Goal: Obtain resource: Download file/media

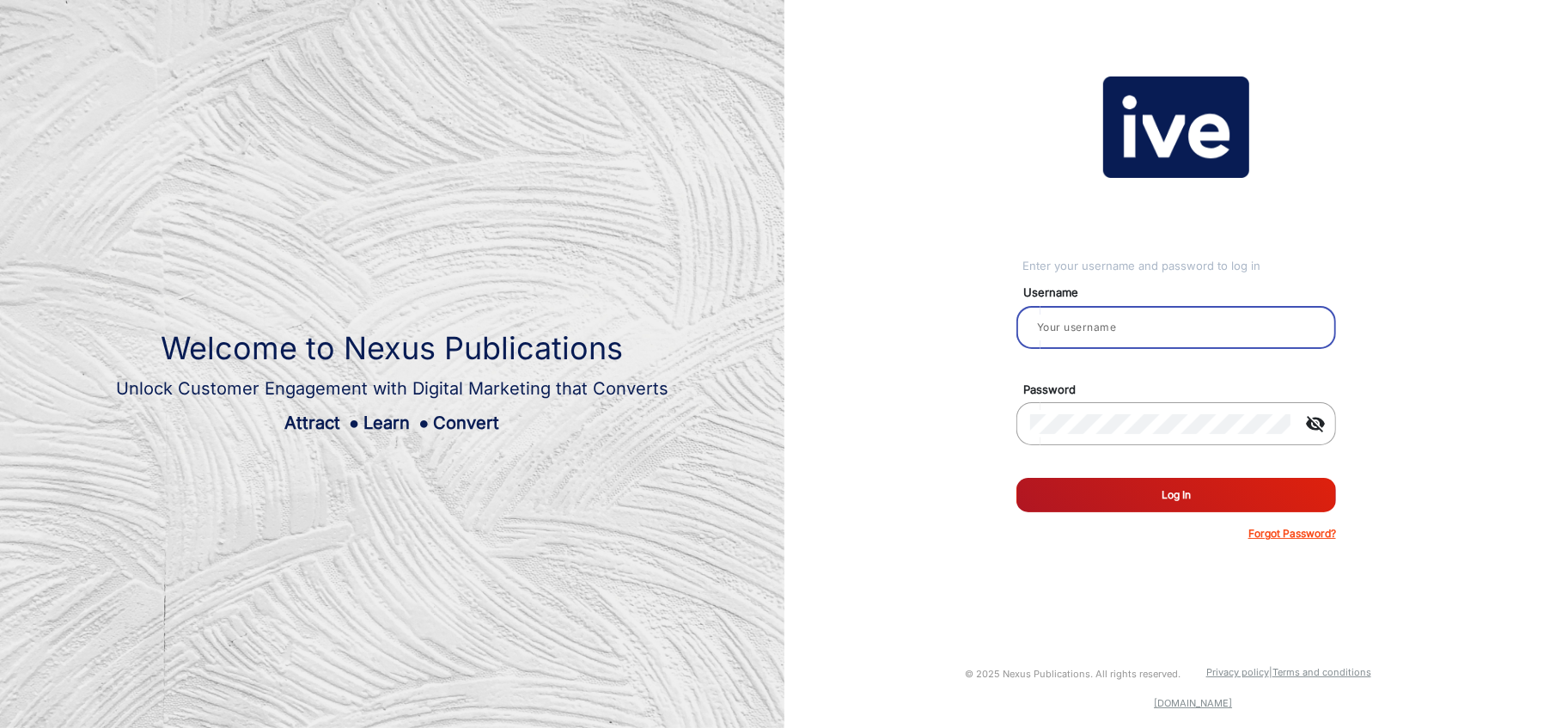
click at [1115, 335] on input "email" at bounding box center [1176, 327] width 292 height 21
type input "[PERSON_NAME]"
click at [1211, 492] on button "Log In" at bounding box center [1176, 495] width 319 height 34
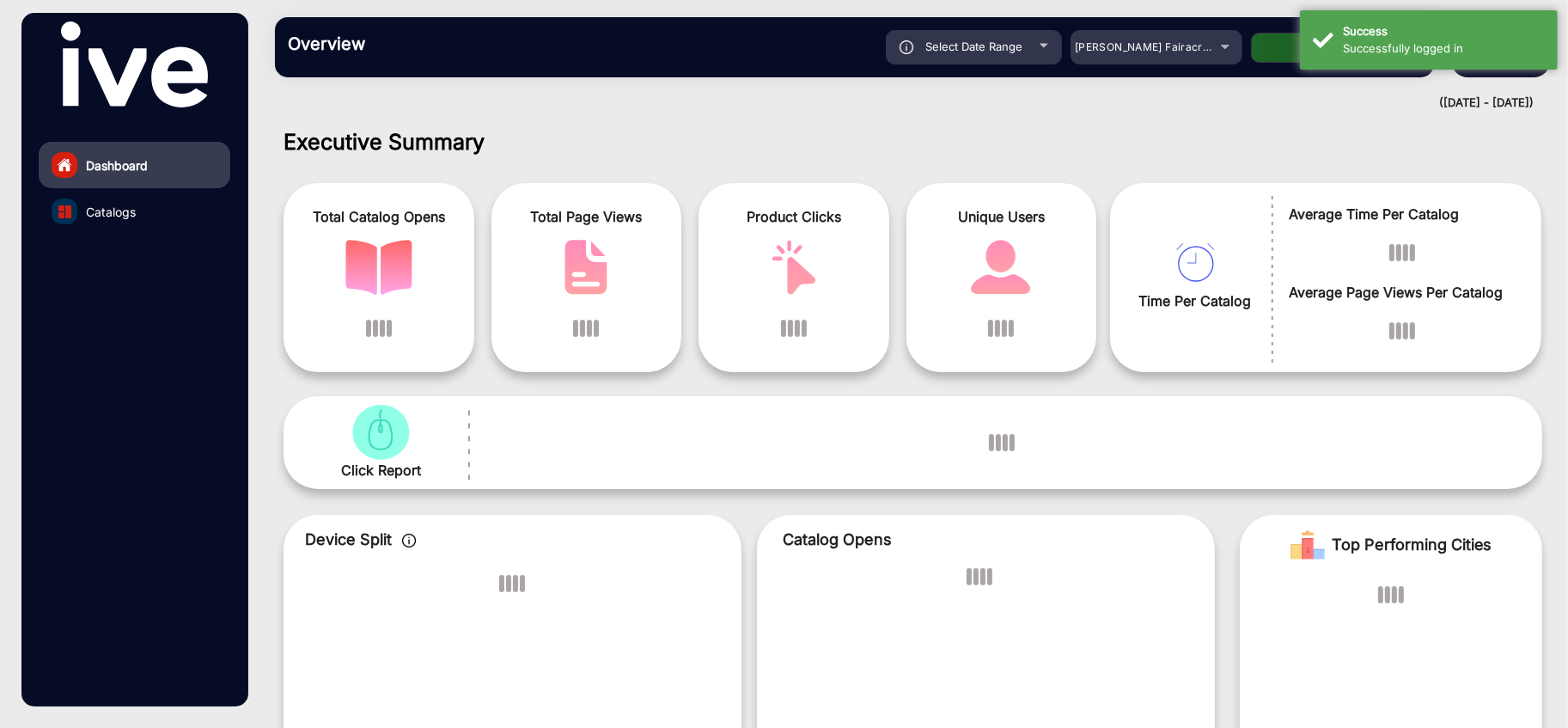
scroll to position [13, 0]
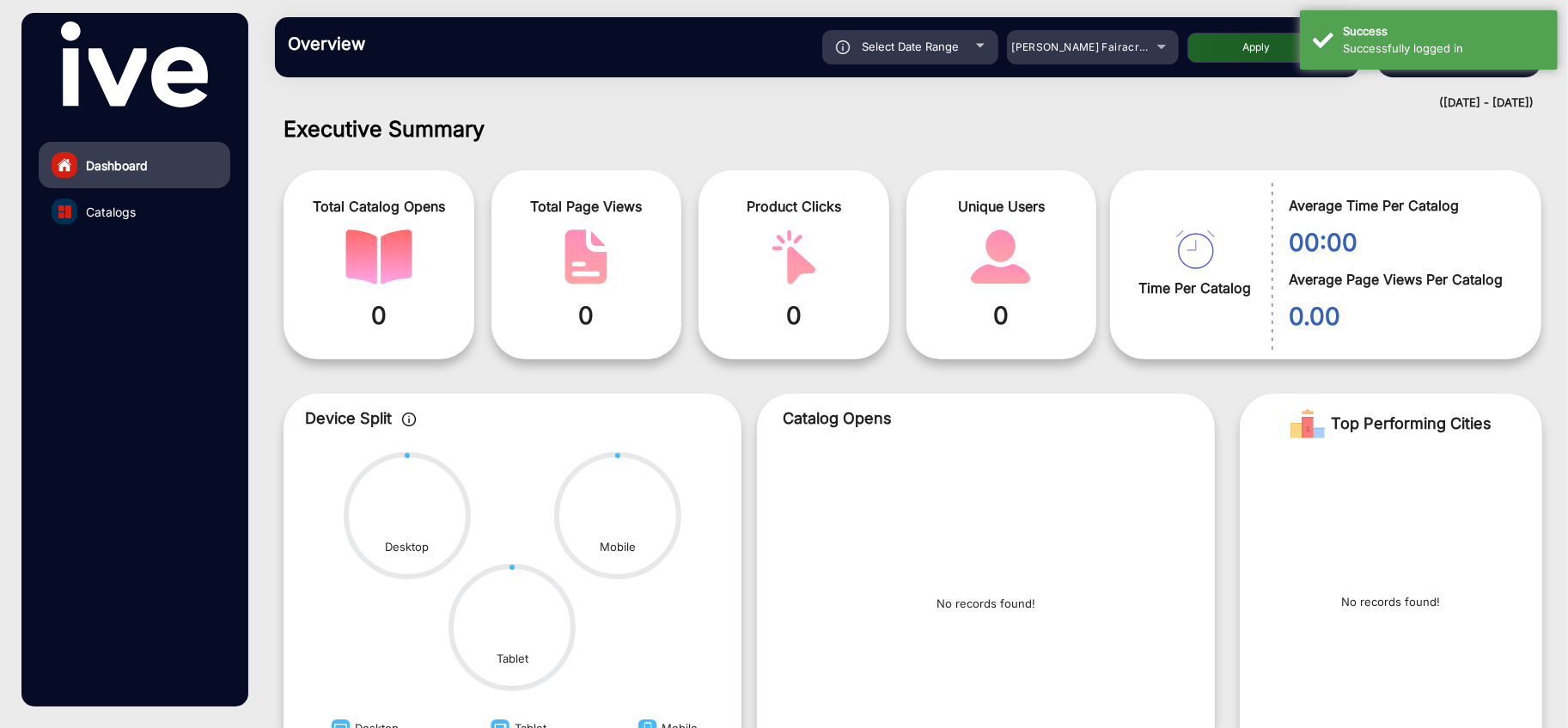
click at [1251, 104] on div "([DATE] - [DATE])" at bounding box center [895, 103] width 1276 height 17
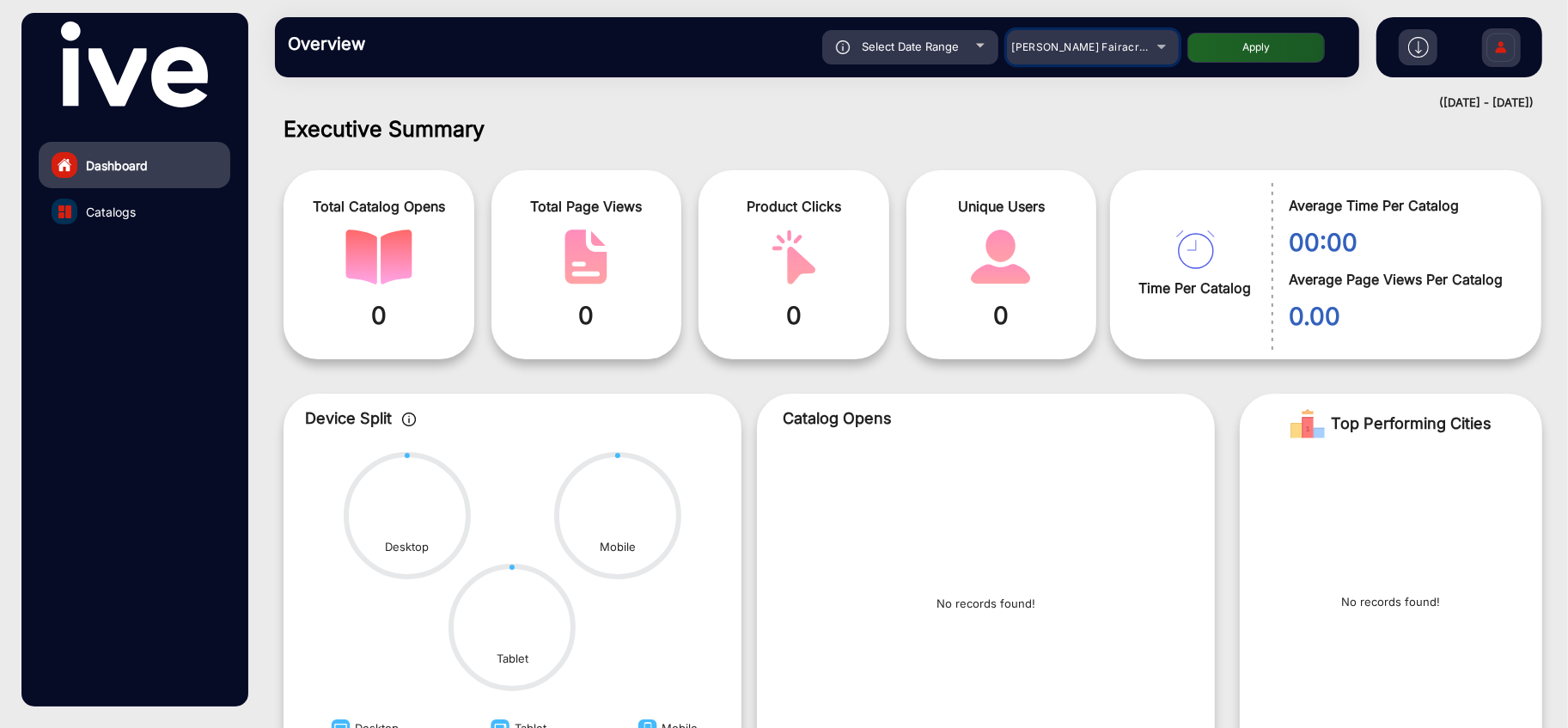
click at [1128, 44] on span "[PERSON_NAME] Fairacre Farms" at bounding box center [1096, 47] width 170 height 13
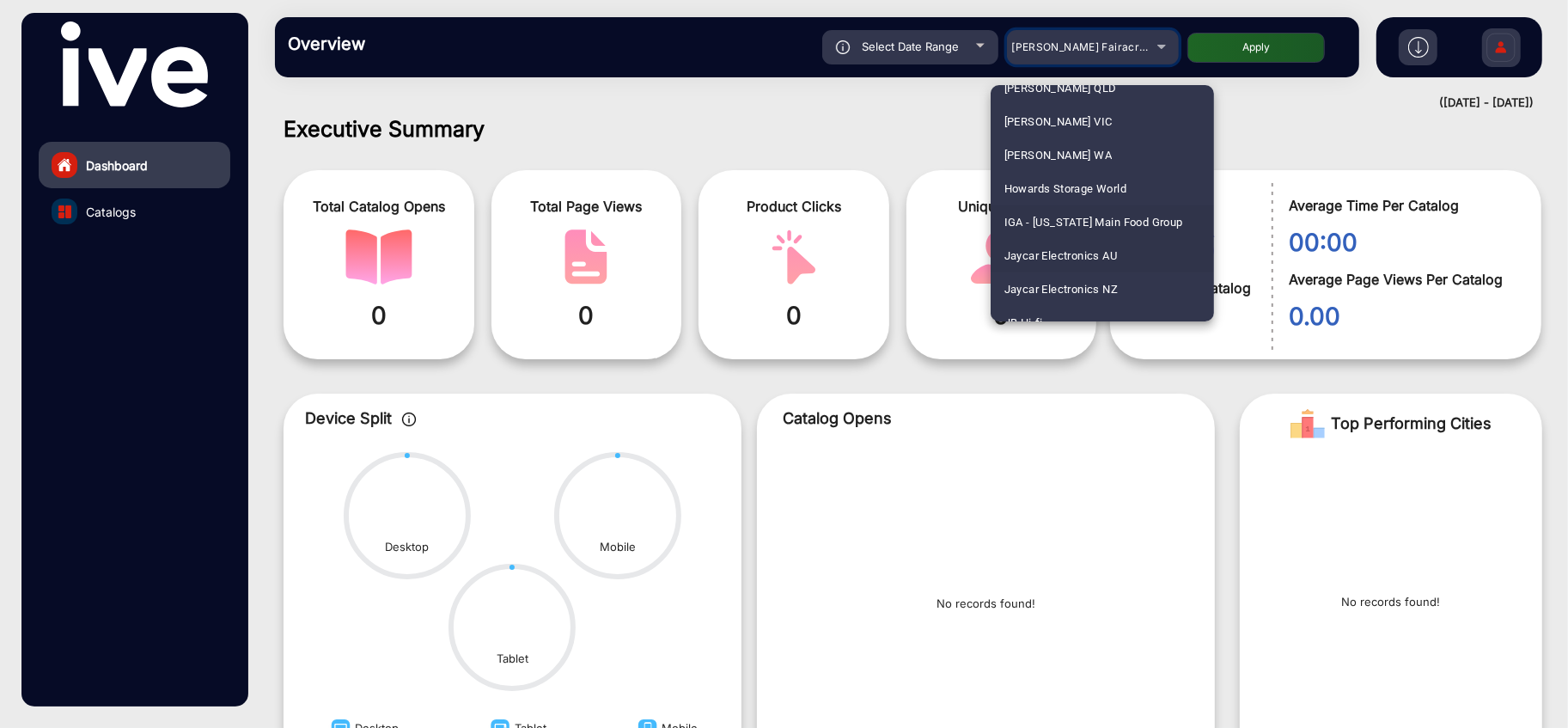
scroll to position [2782, 0]
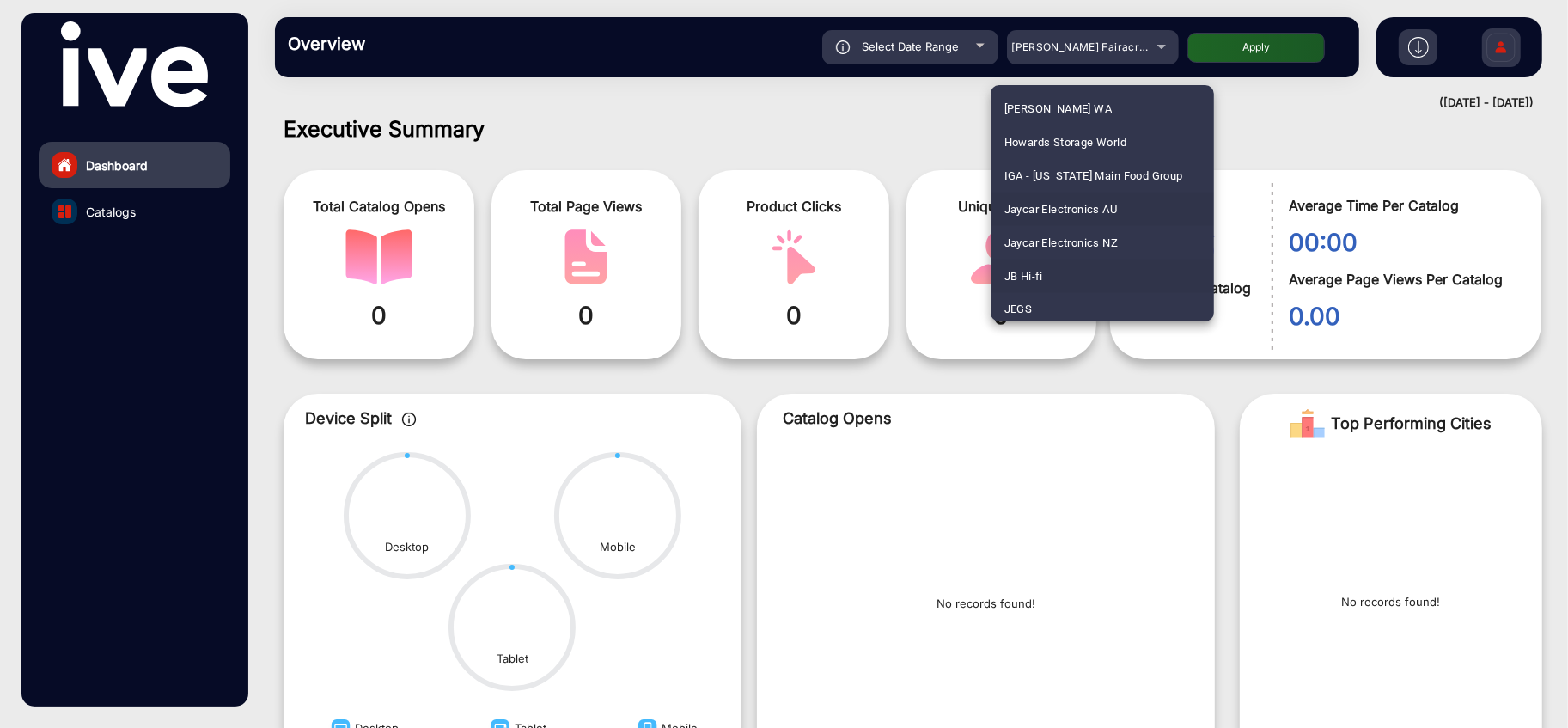
click at [1038, 269] on span "JB Hi-fi" at bounding box center [1024, 276] width 39 height 33
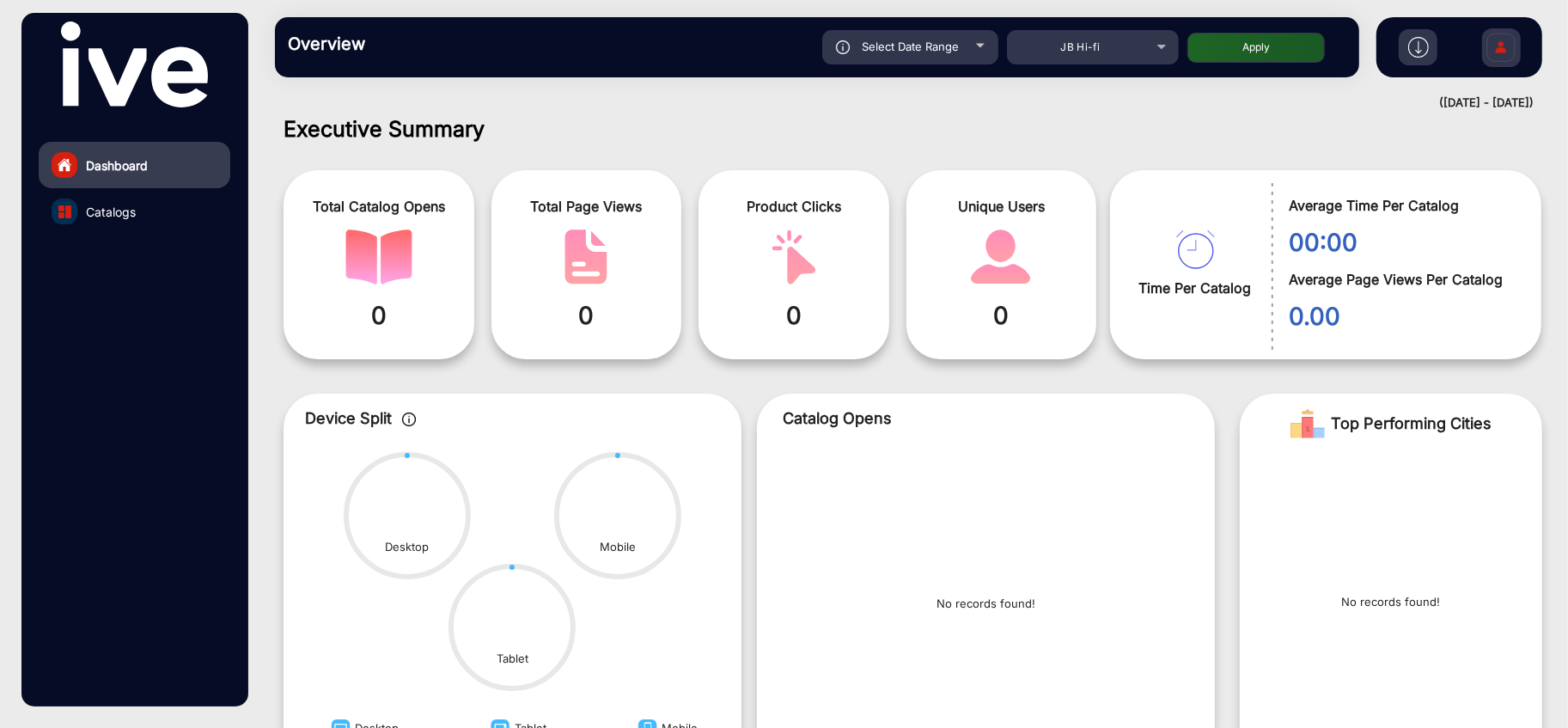
click at [965, 46] on div "Select Date Range" at bounding box center [910, 47] width 176 height 34
type input "[DATE]"
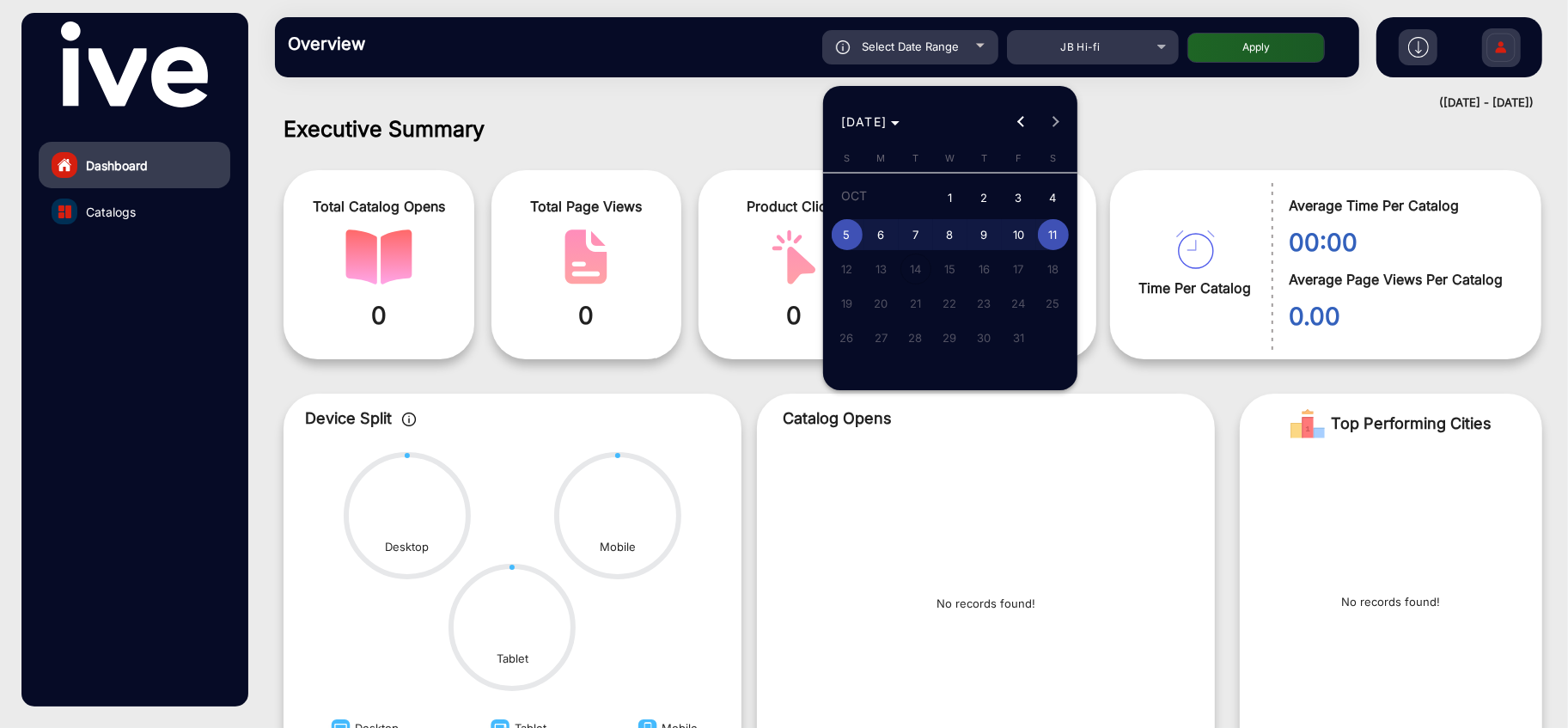
click at [977, 197] on span "2" at bounding box center [985, 198] width 31 height 35
type input "[DATE]"
click at [951, 233] on span "8" at bounding box center [950, 234] width 31 height 31
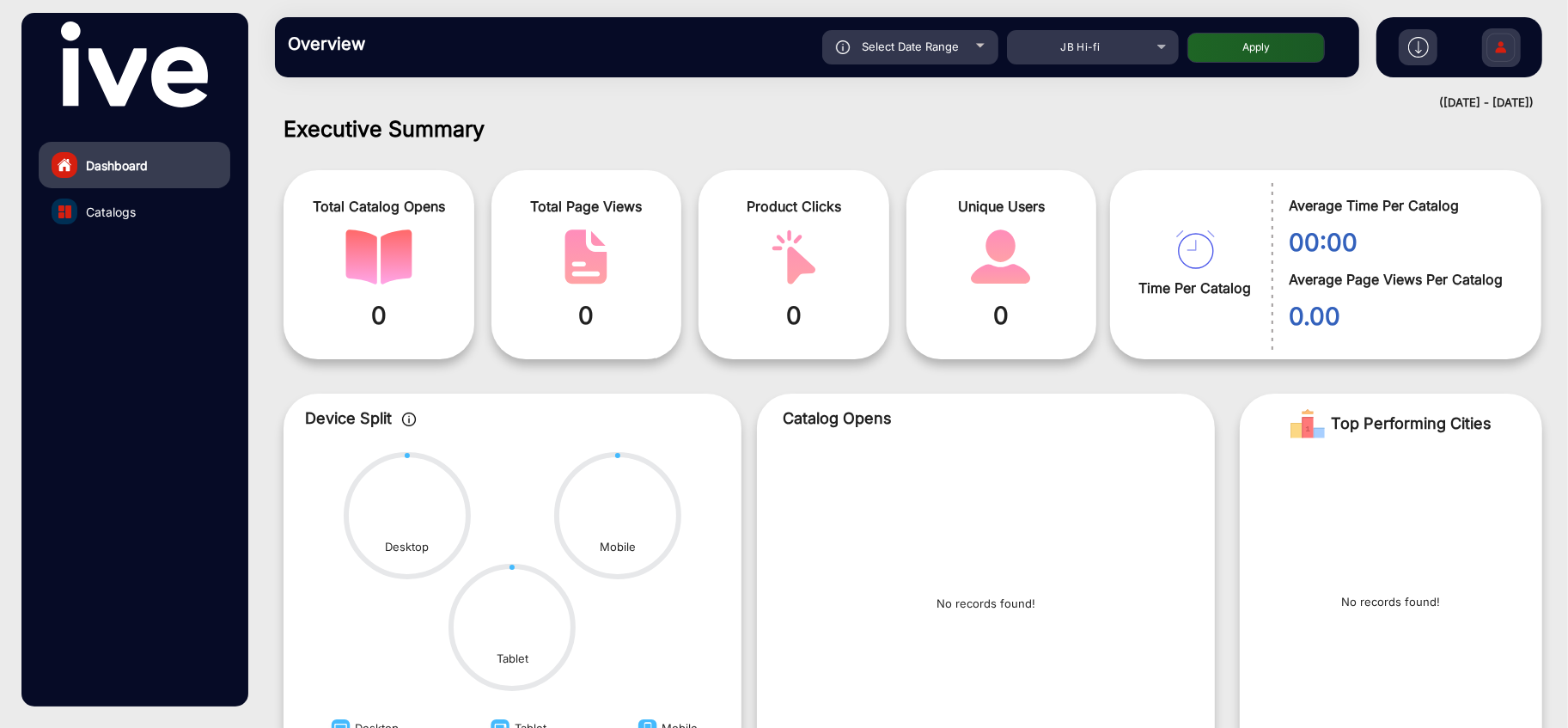
type input "[DATE]"
click at [1263, 43] on button "Apply" at bounding box center [1256, 47] width 137 height 30
type input "[DATE]"
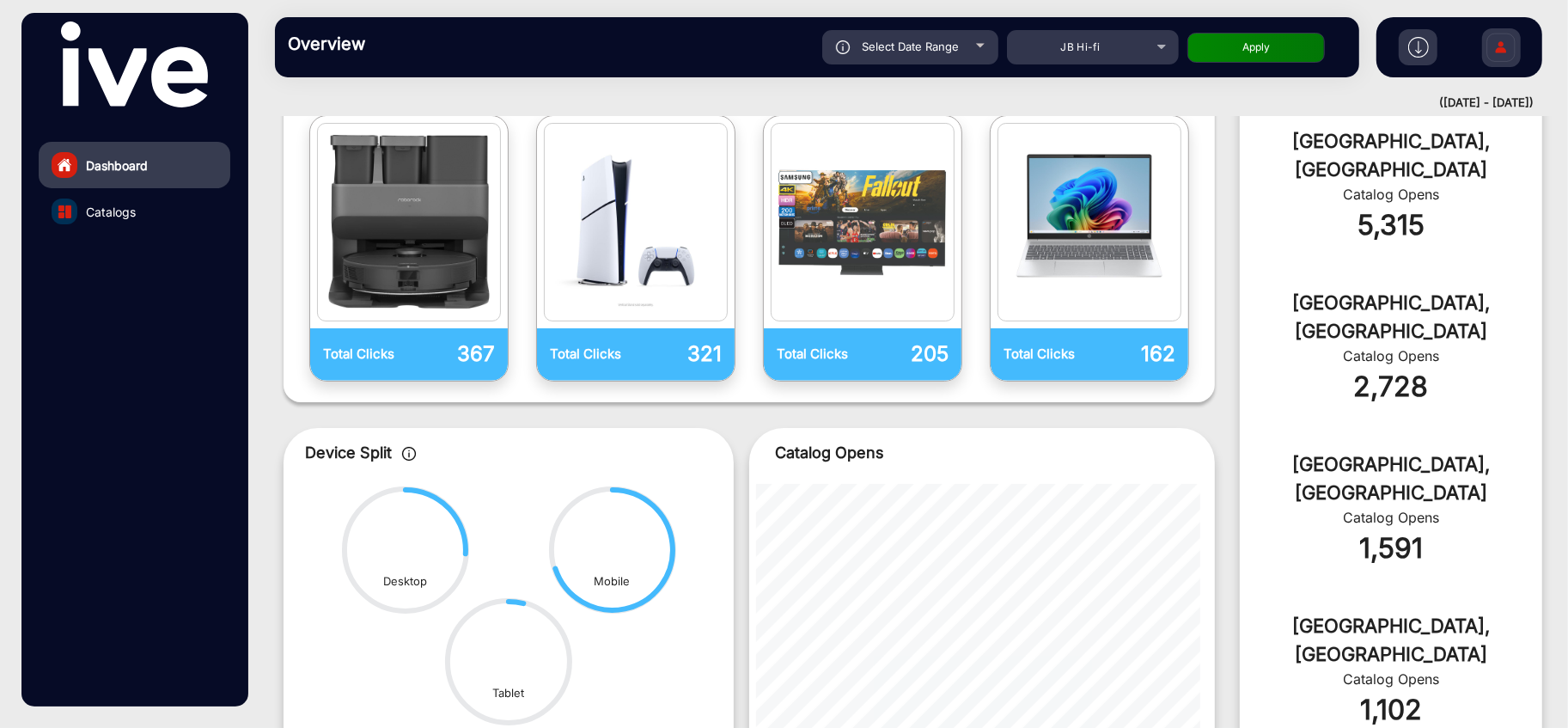
scroll to position [771, 0]
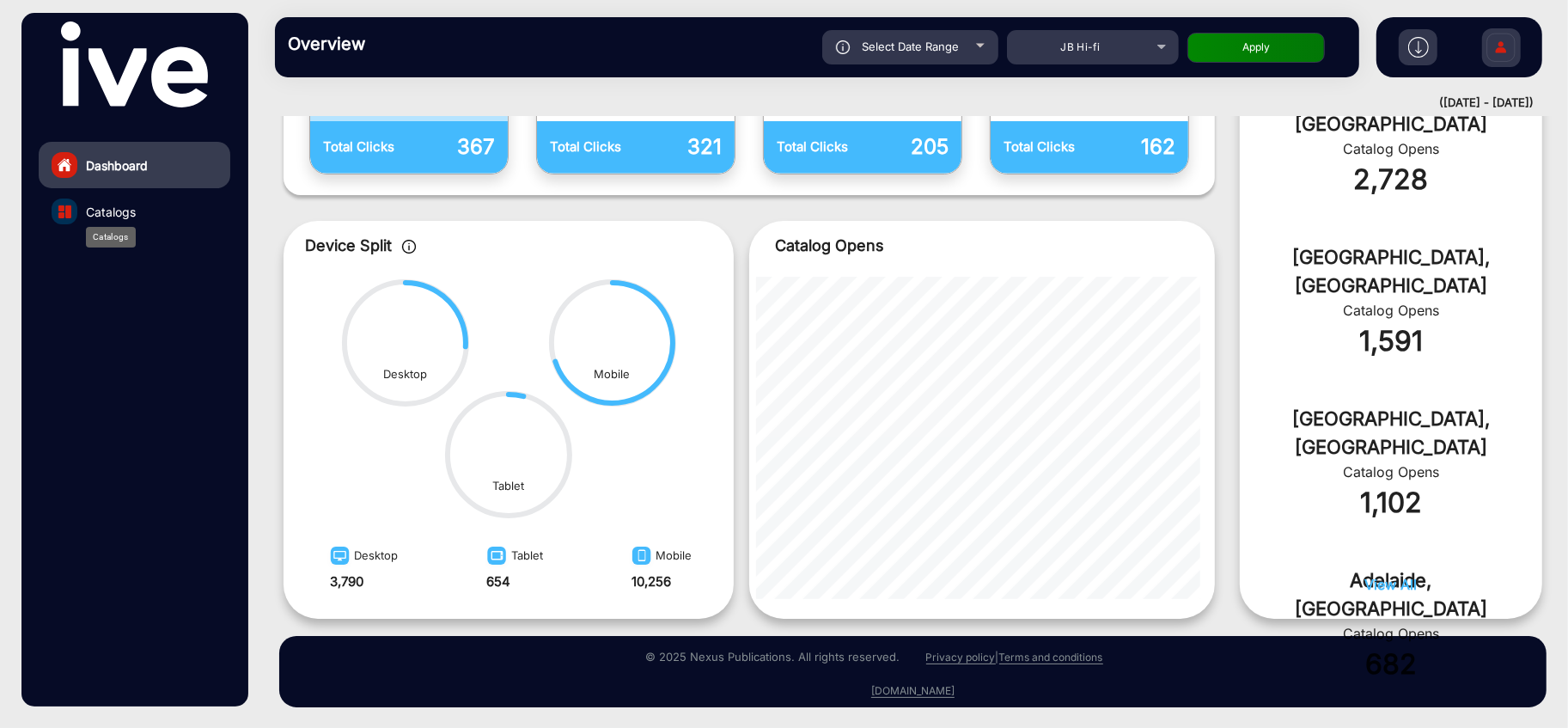
click at [119, 208] on span "Catalogs" at bounding box center [110, 212] width 50 height 18
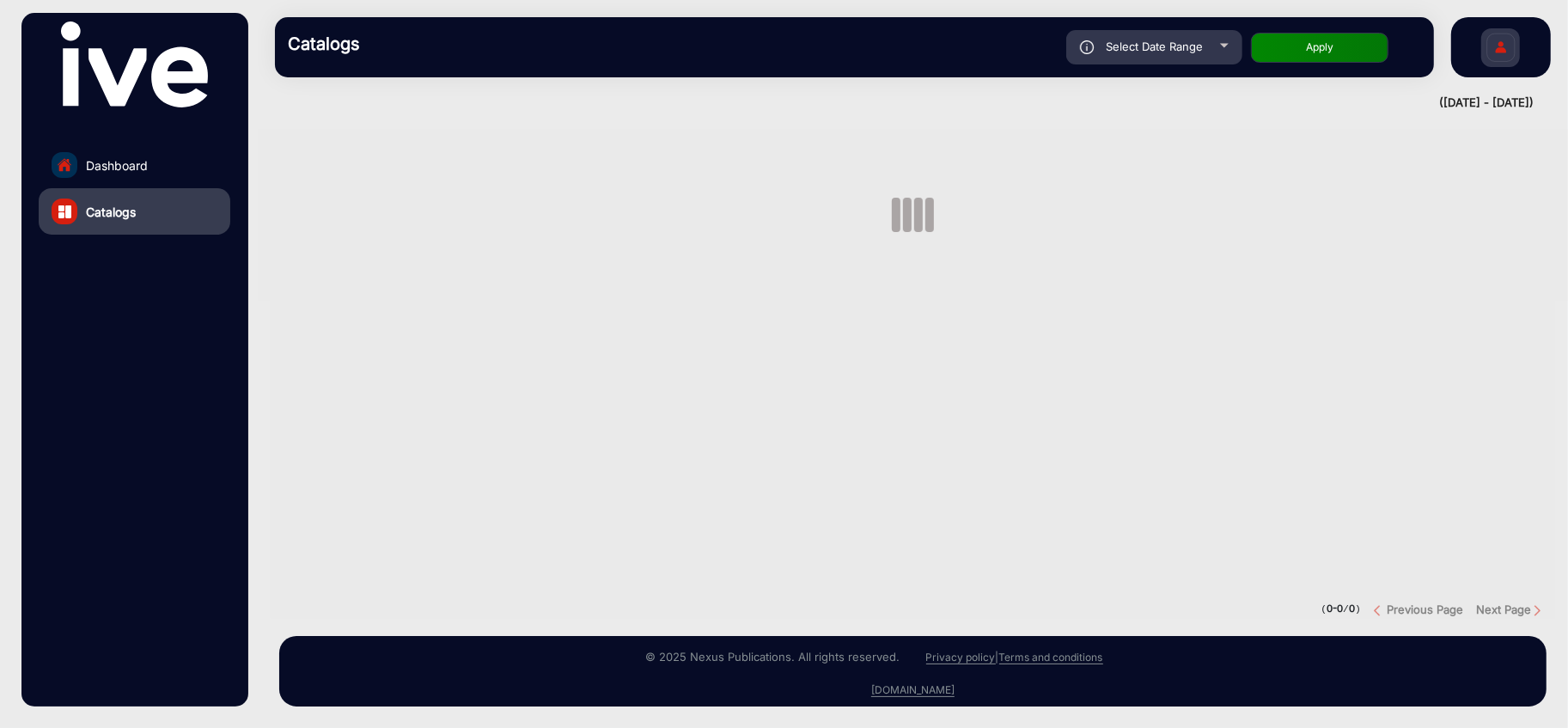
scroll to position [56, 0]
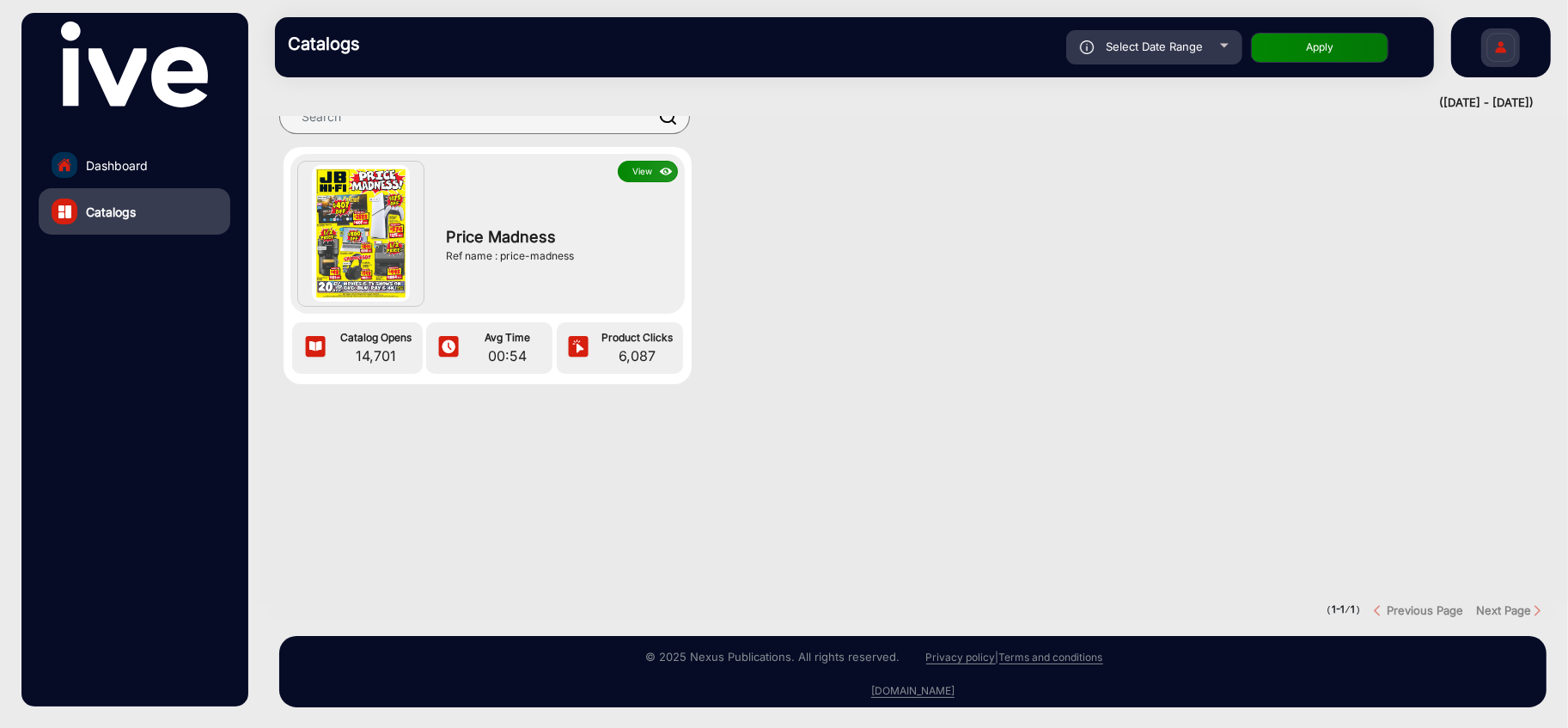
click at [643, 161] on button "View" at bounding box center [647, 172] width 61 height 22
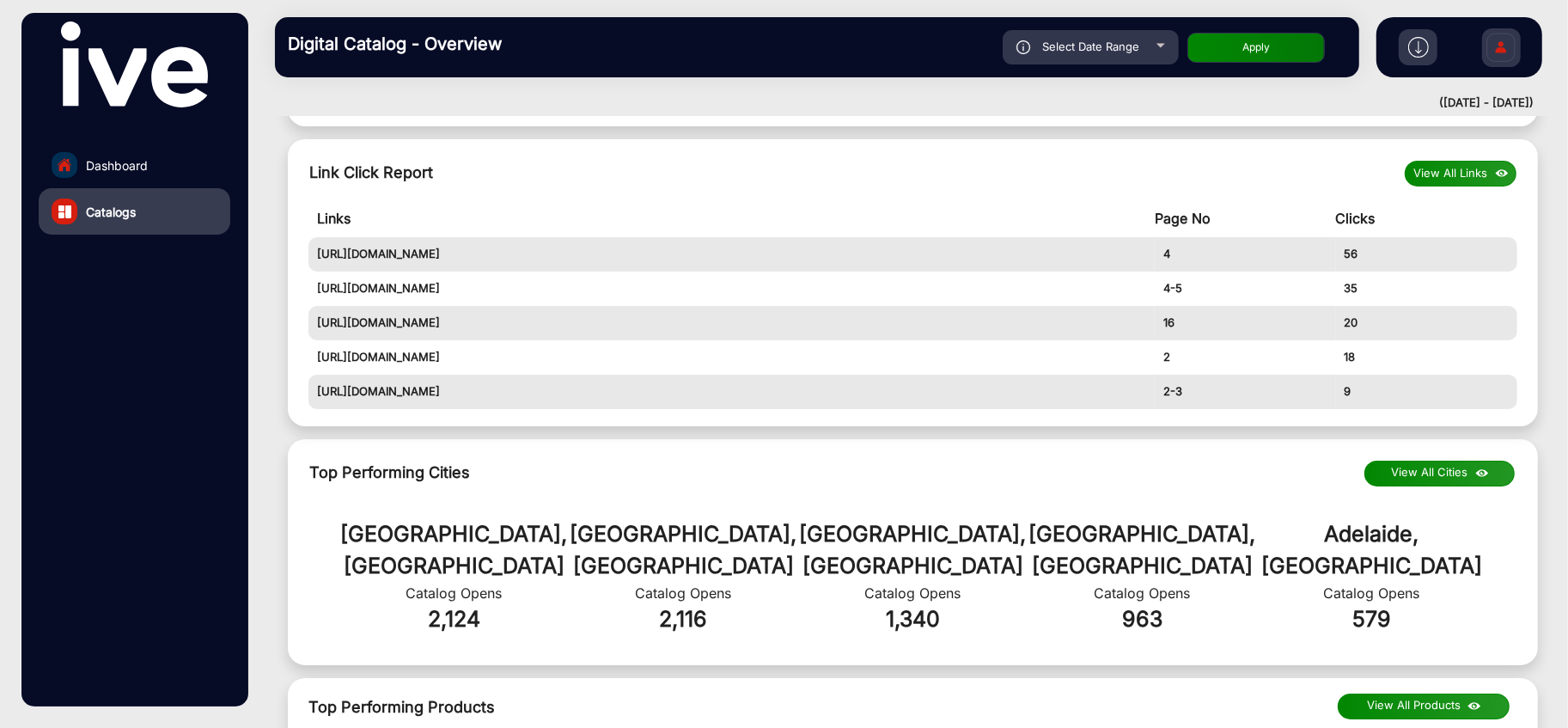
scroll to position [777, 0]
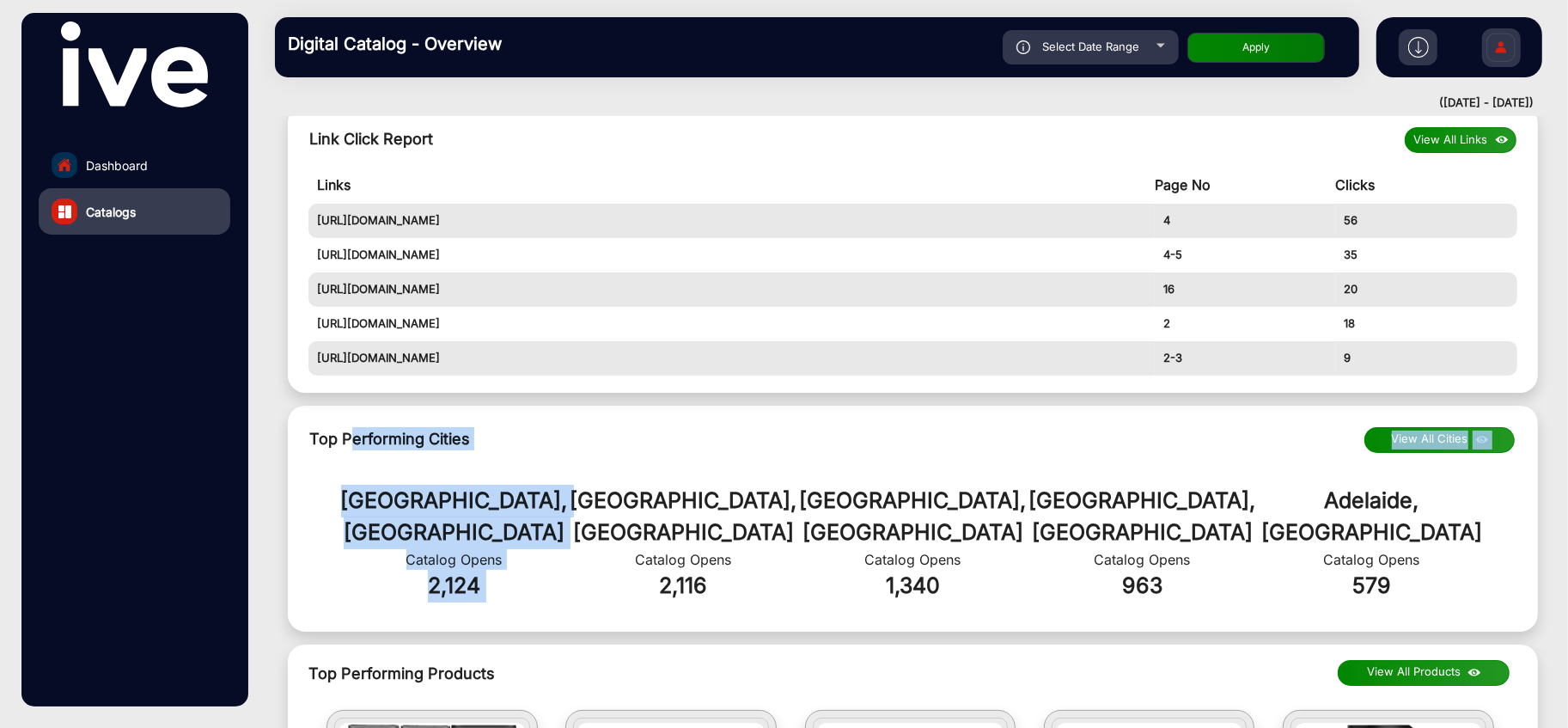
drag, startPoint x: 352, startPoint y: 439, endPoint x: 581, endPoint y: 450, distance: 229.3
click at [581, 450] on div "Top Performing Cities View All Cities [GEOGRAPHIC_DATA], AU Catalog Opens 2,124…" at bounding box center [912, 518] width 1251 height 227
click at [137, 164] on span "Dashboard" at bounding box center [117, 165] width 61 height 18
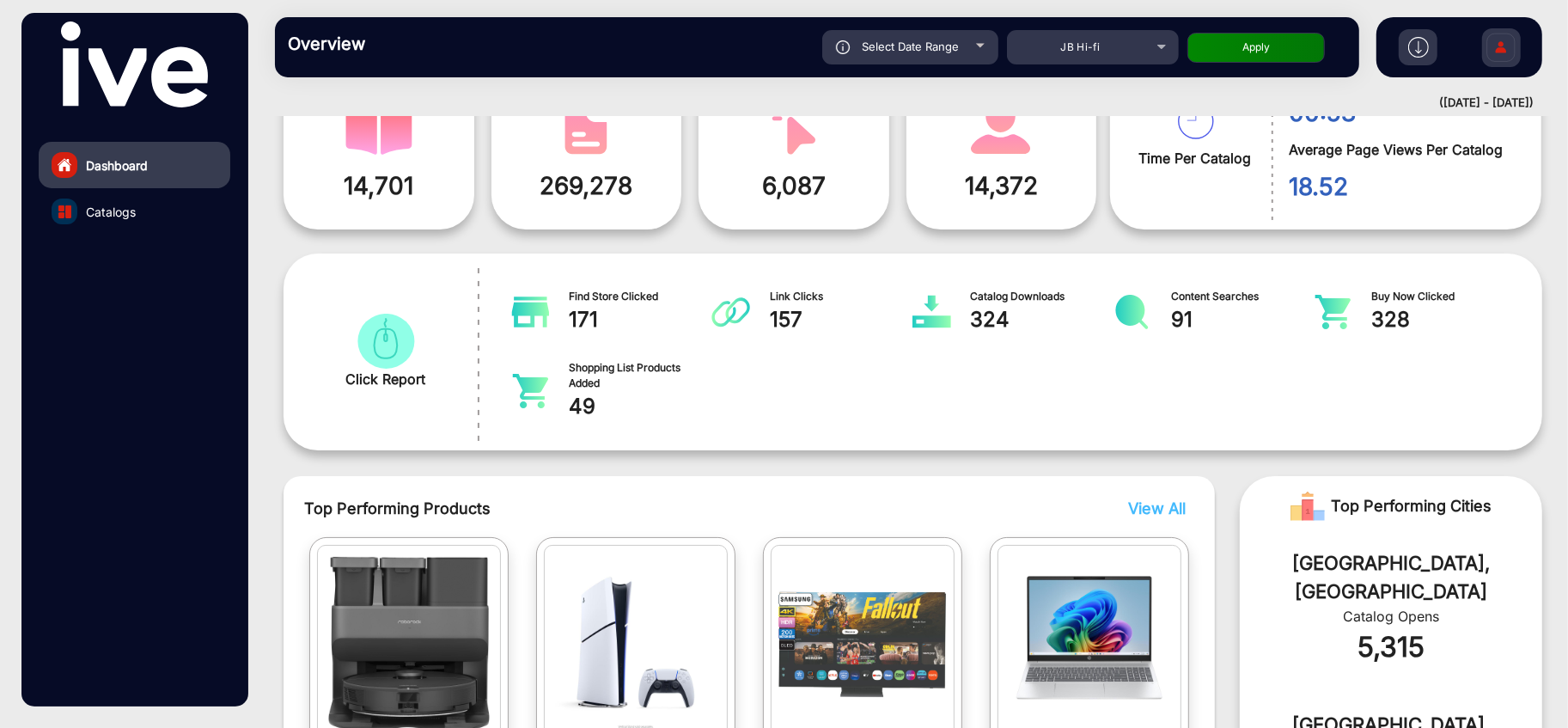
scroll to position [109, 0]
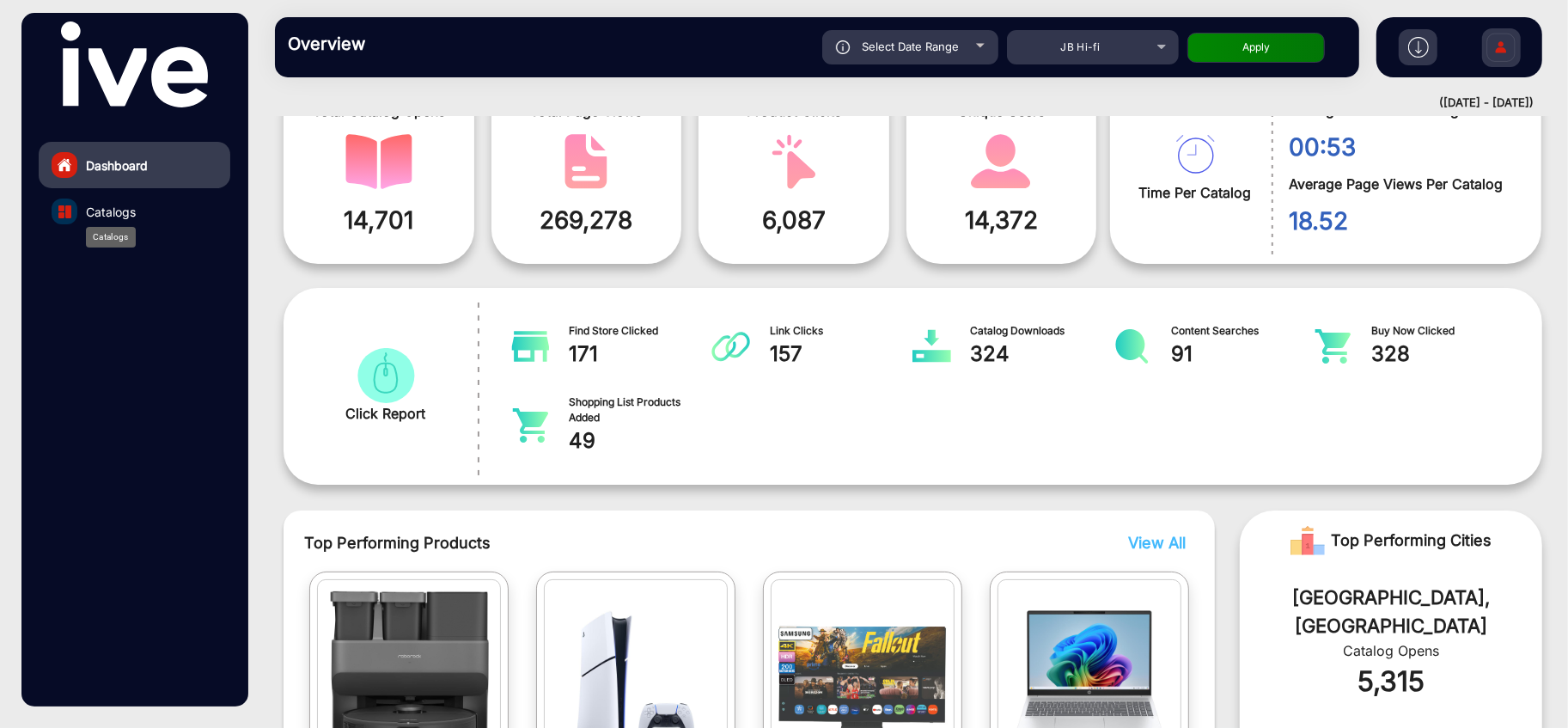
click at [99, 215] on span "Catalogs" at bounding box center [110, 212] width 50 height 18
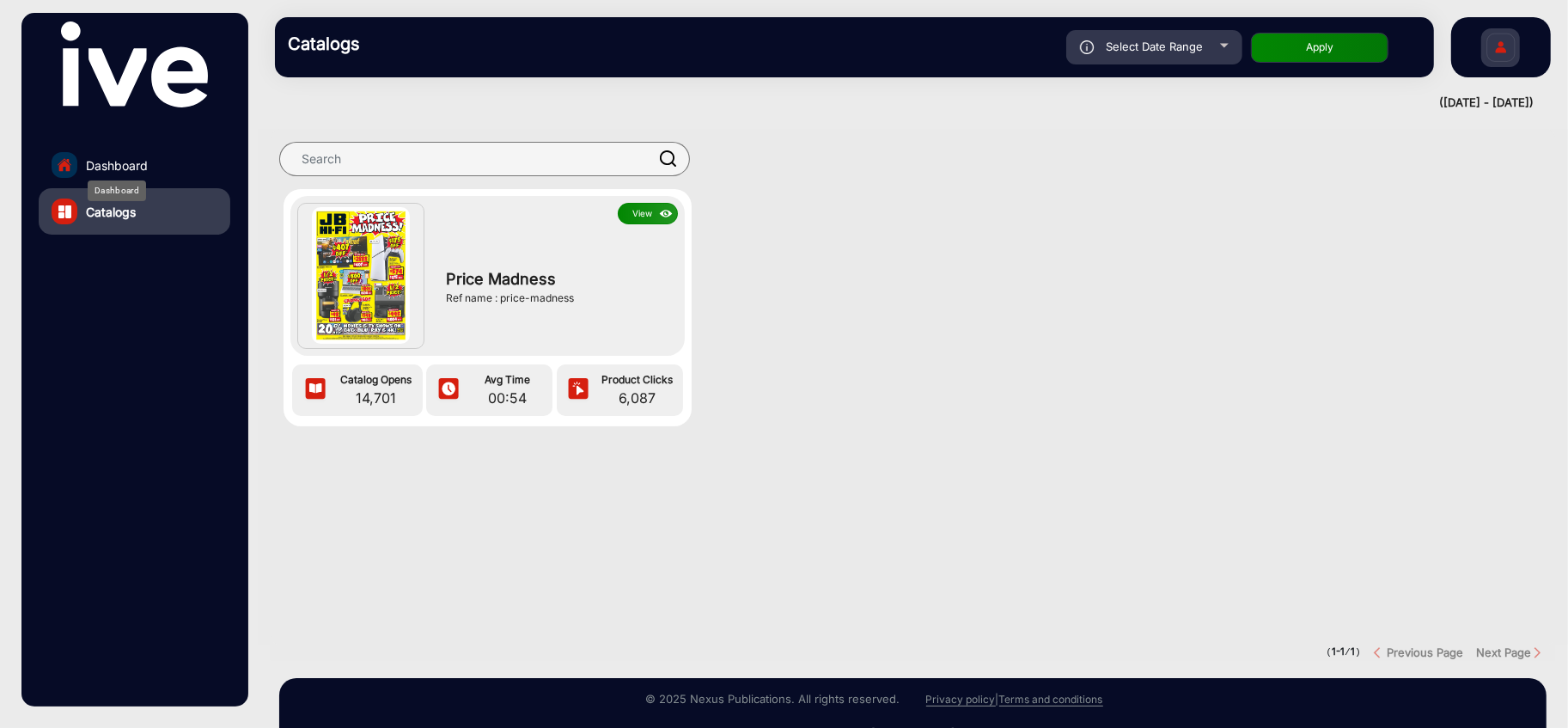
click at [146, 170] on span "Dashboard" at bounding box center [117, 165] width 61 height 18
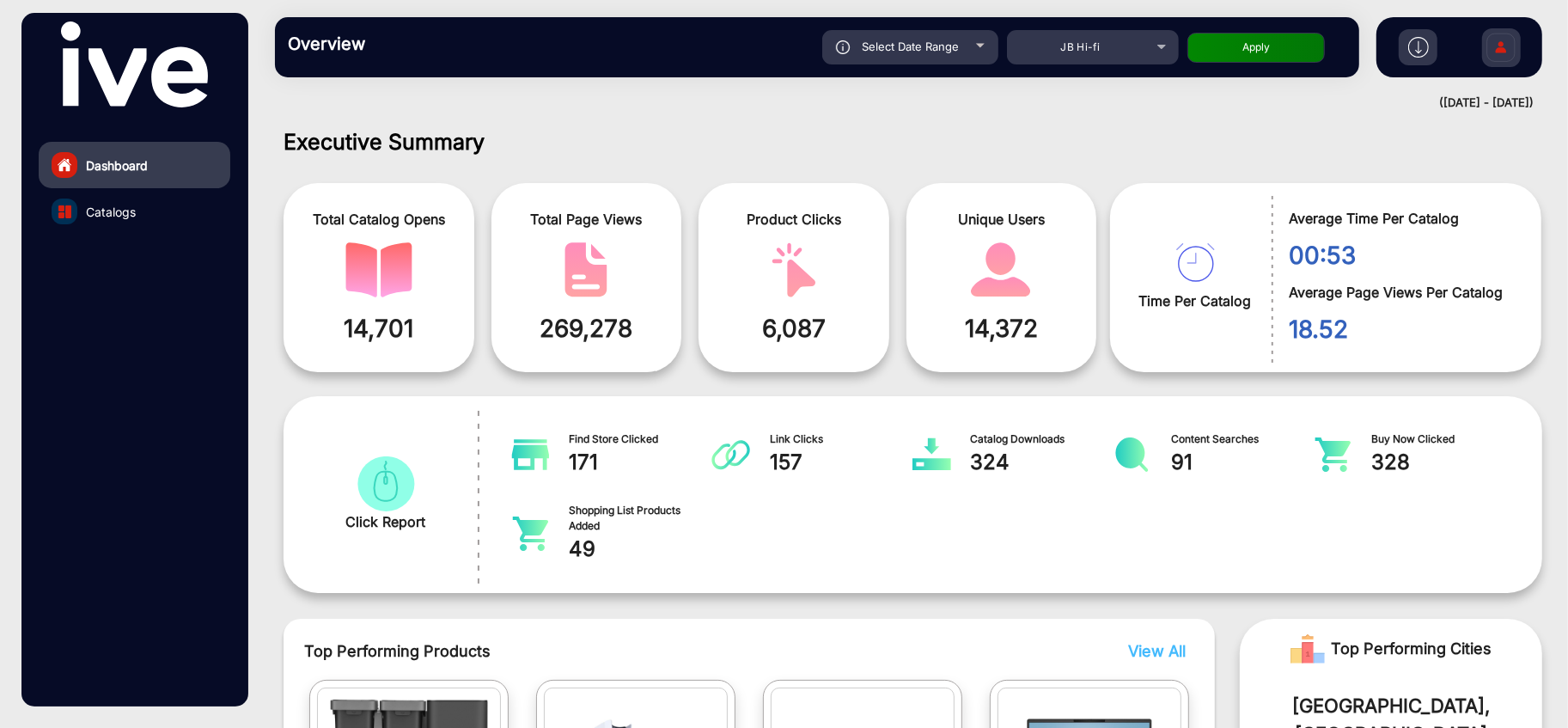
click at [1423, 43] on img at bounding box center [1418, 47] width 21 height 21
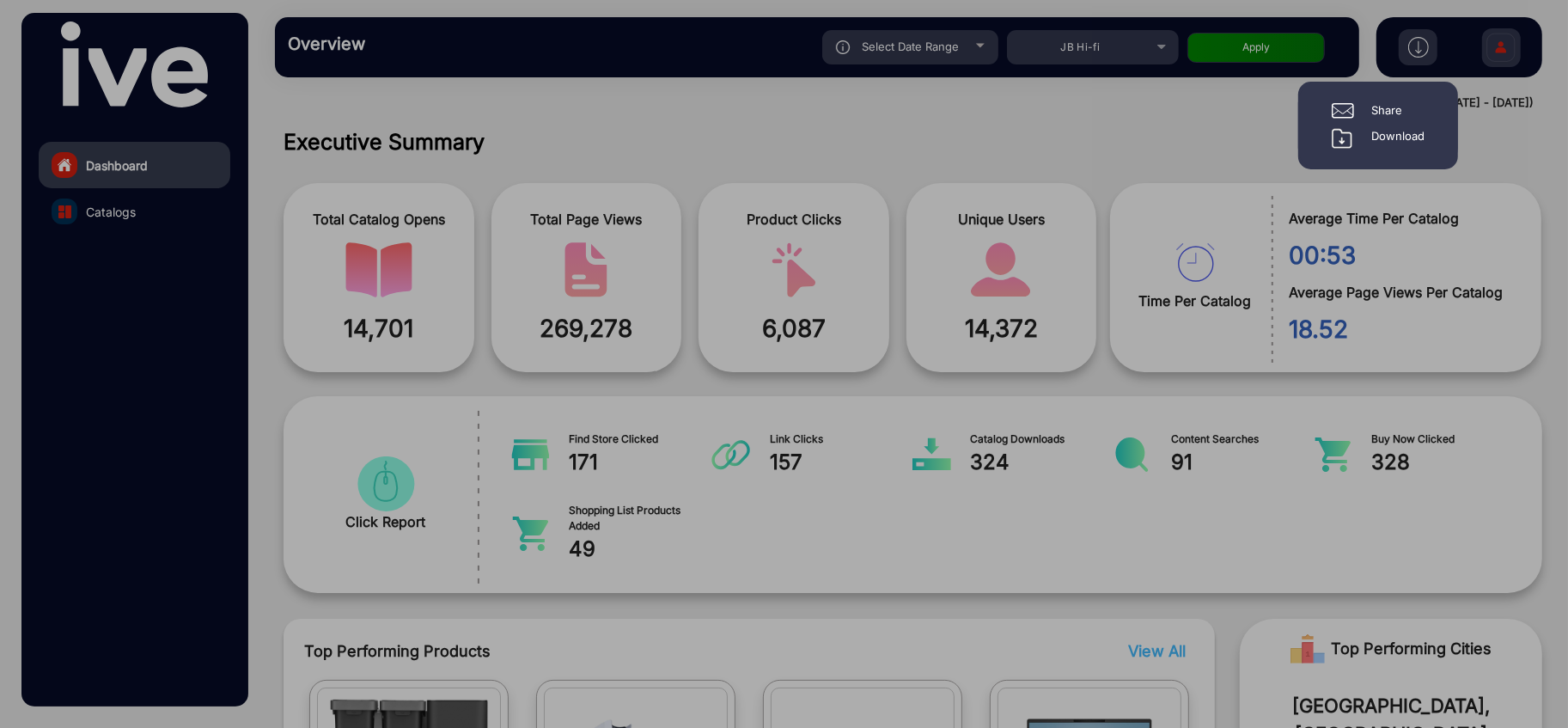
click at [1385, 134] on div "Download" at bounding box center [1397, 138] width 53 height 21
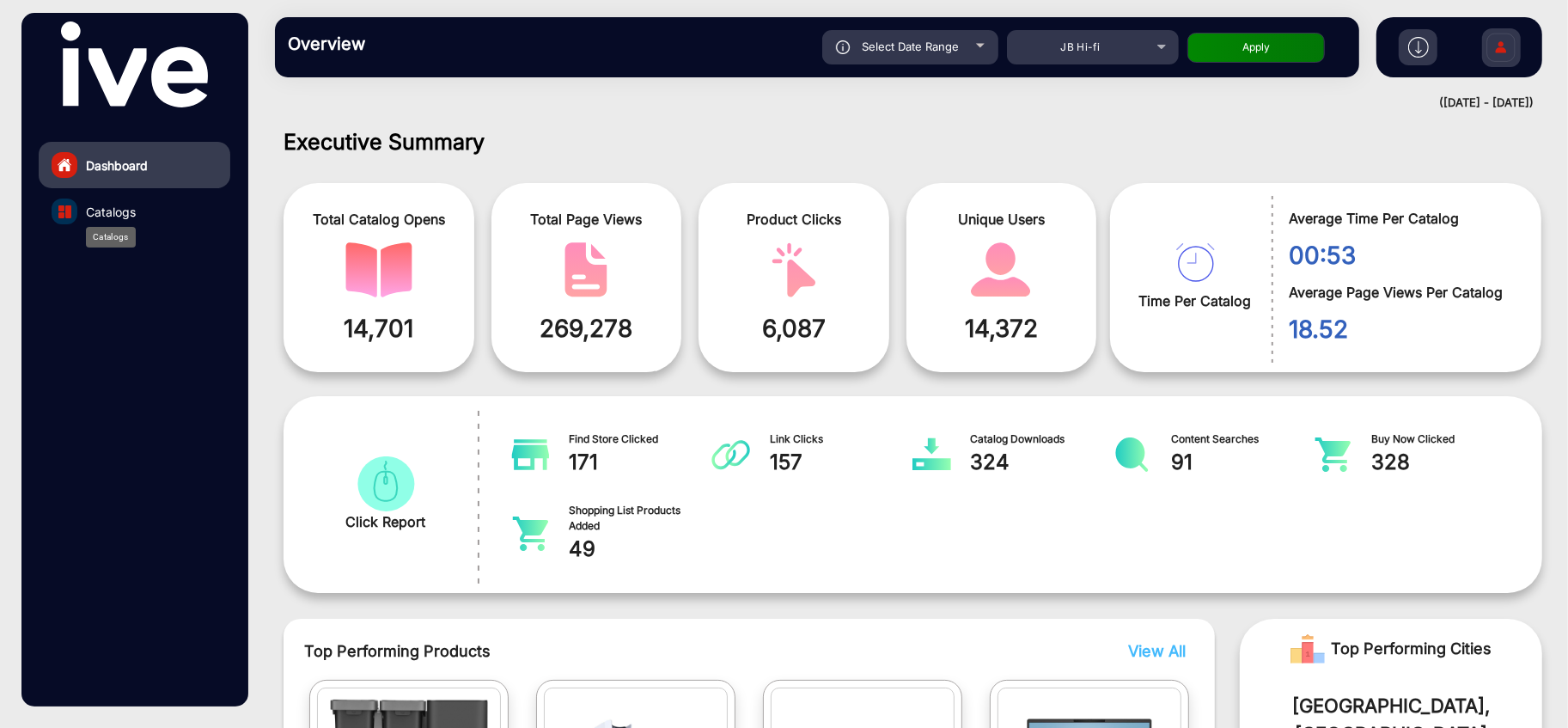
click at [99, 213] on span "Catalogs" at bounding box center [110, 212] width 50 height 18
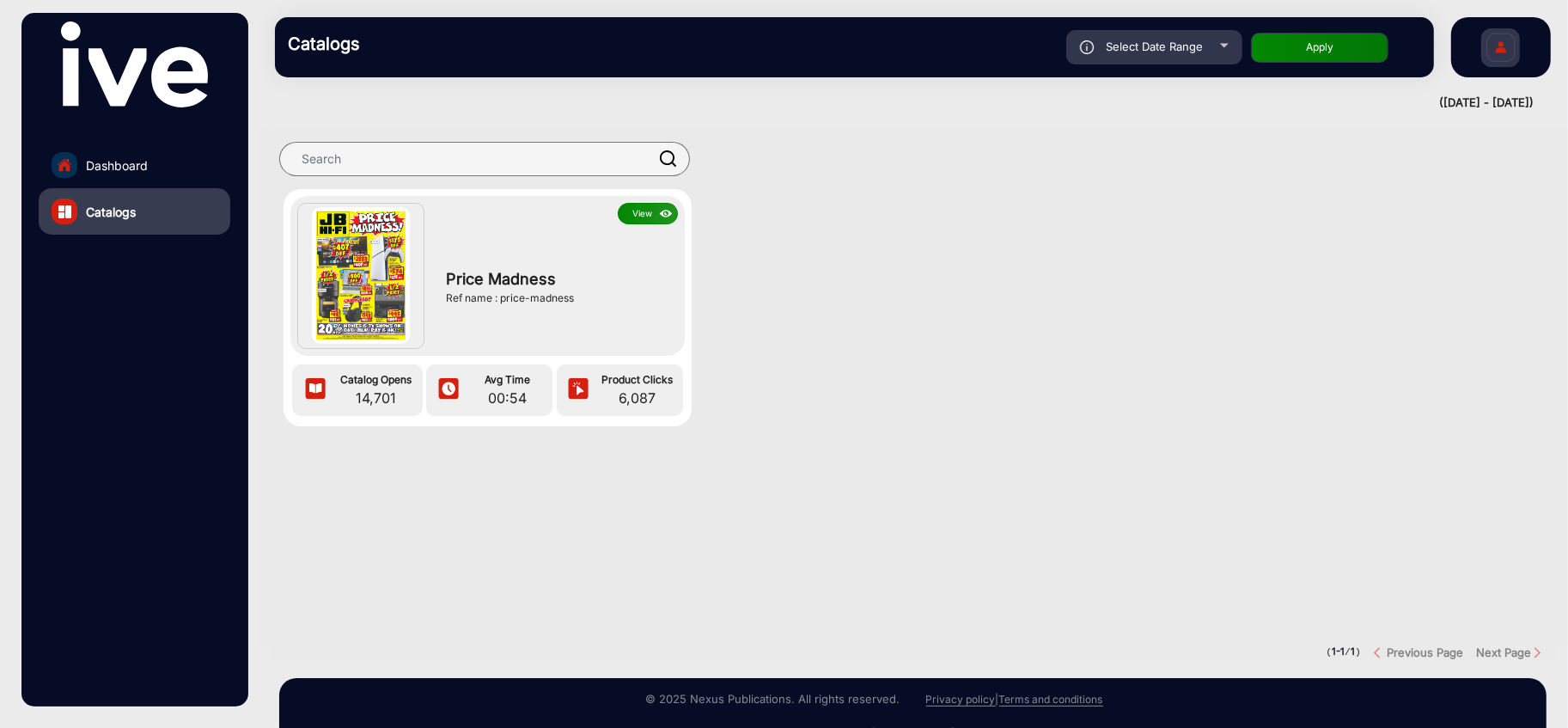
click at [84, 170] on link "Dashboard" at bounding box center [135, 165] width 192 height 46
